Goal: Information Seeking & Learning: Find specific fact

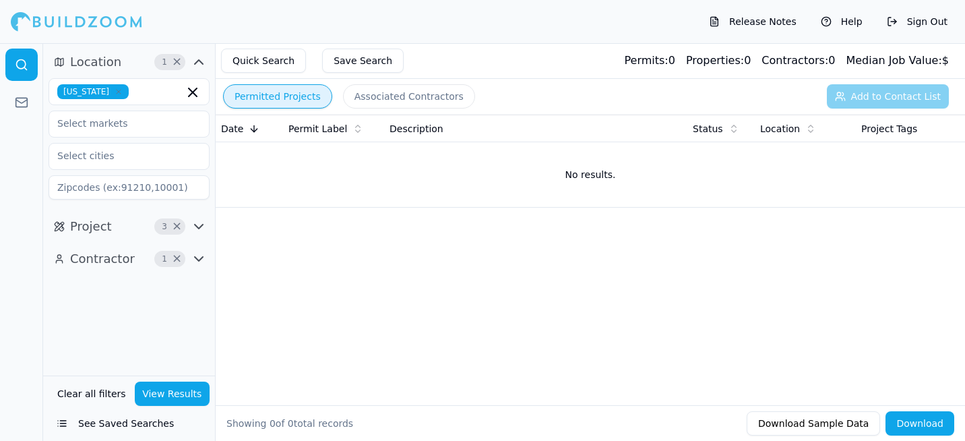
click at [115, 90] on icon "button" at bounding box center [119, 92] width 8 height 8
click at [7, 364] on div at bounding box center [21, 242] width 43 height 398
click at [202, 253] on icon "button" at bounding box center [199, 259] width 16 height 16
click at [200, 260] on icon "button" at bounding box center [199, 259] width 16 height 16
click at [200, 260] on icon "button" at bounding box center [199, 259] width 8 height 4
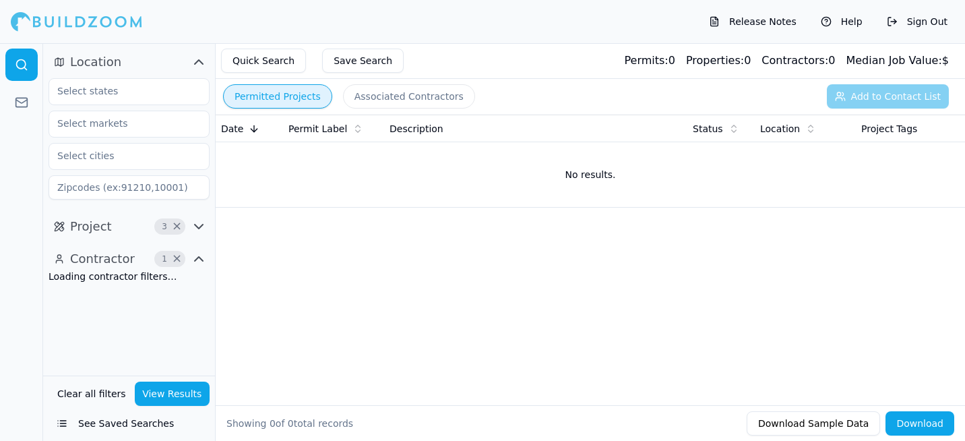
click at [200, 223] on icon "button" at bounding box center [199, 226] width 16 height 16
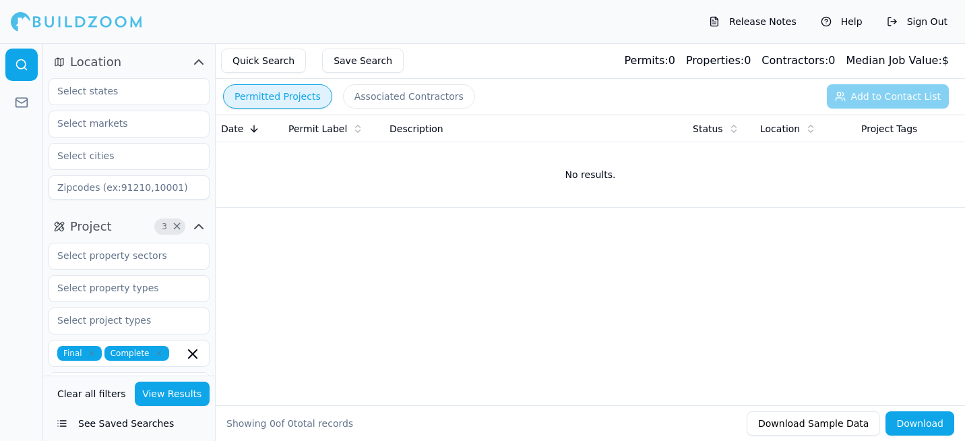
click at [172, 230] on span "×" at bounding box center [177, 226] width 10 height 7
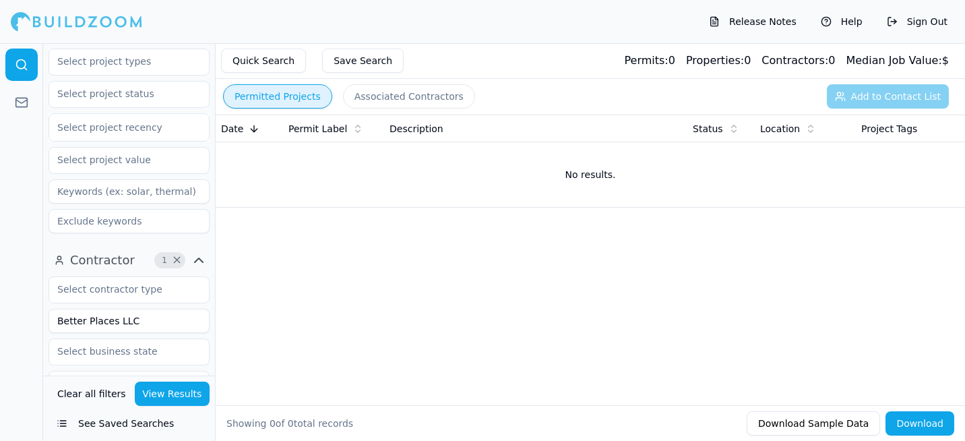
scroll to position [270, 0]
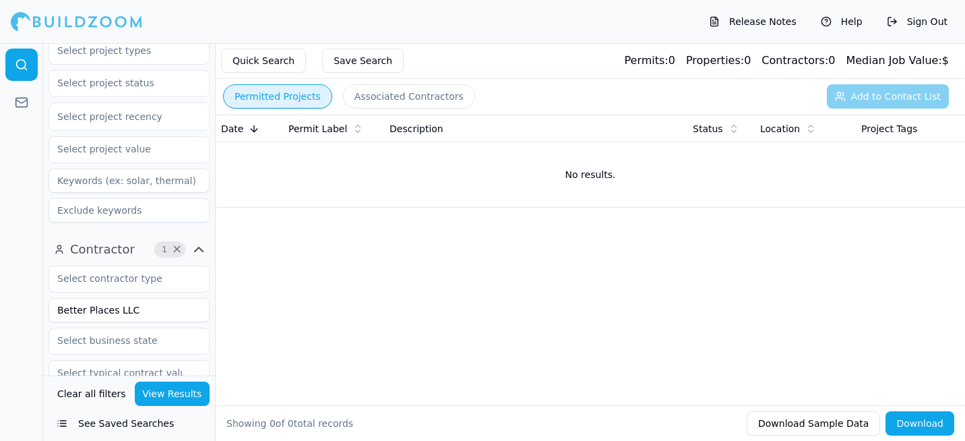
click at [173, 253] on span "×" at bounding box center [177, 249] width 10 height 7
click at [127, 307] on input at bounding box center [129, 310] width 161 height 24
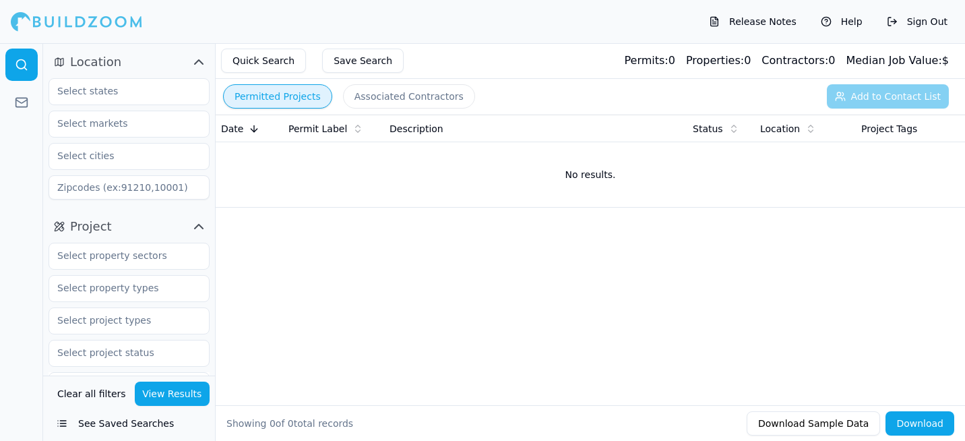
type input "MF7 SERVICES CORP"
click at [146, 88] on input "text" at bounding box center [120, 91] width 143 height 24
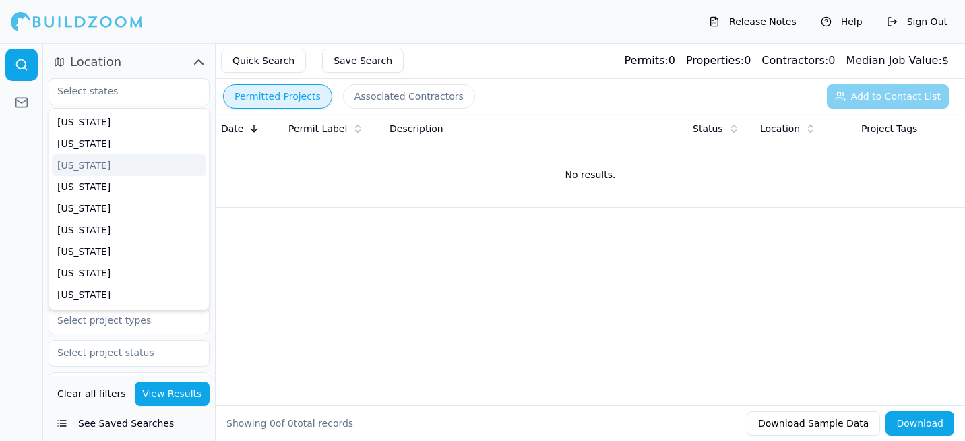
click at [241, 260] on div "Date Permit Label Description Status Location Project Tags No results." at bounding box center [591, 238] width 750 height 247
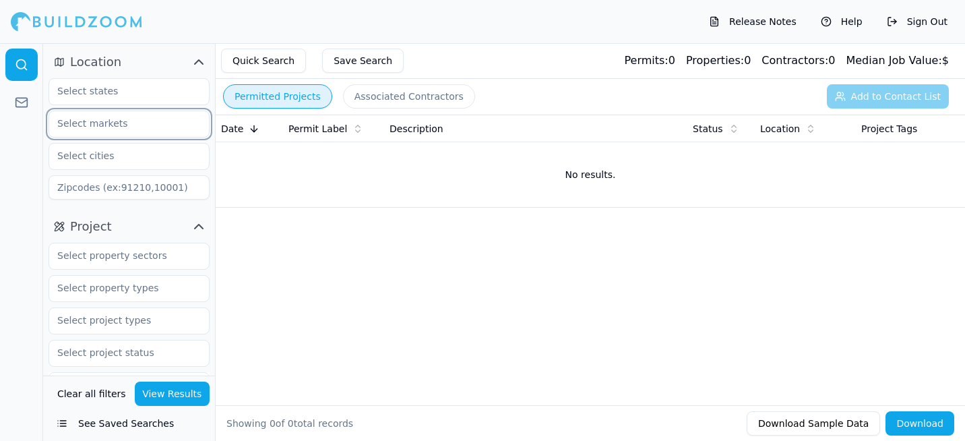
click at [123, 115] on input "text" at bounding box center [120, 123] width 143 height 24
drag, startPoint x: 5, startPoint y: 180, endPoint x: 28, endPoint y: 173, distance: 24.1
click at [6, 180] on div at bounding box center [21, 242] width 43 height 398
click at [85, 152] on input "text" at bounding box center [120, 156] width 143 height 24
type input "flv"
